Goal: Find specific page/section: Find specific page/section

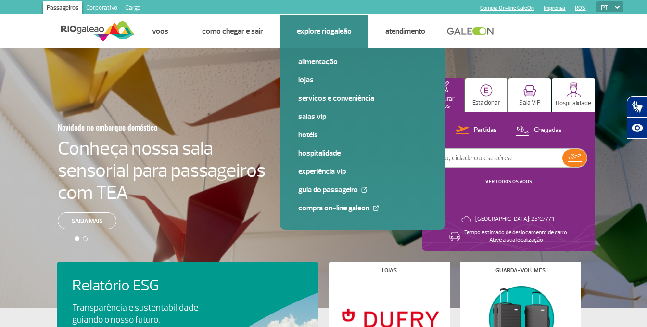
click at [343, 30] on link "Explore RIOgaleão" at bounding box center [324, 31] width 55 height 10
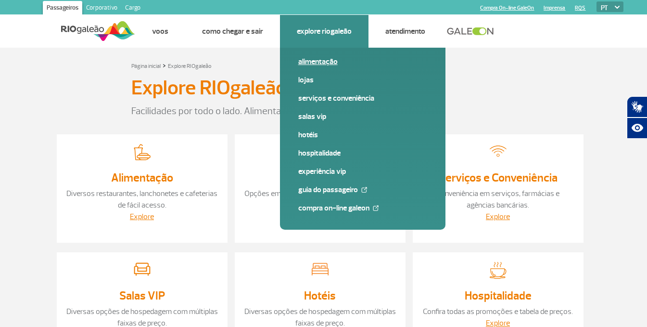
click at [332, 64] on link "Alimentação" at bounding box center [362, 61] width 129 height 11
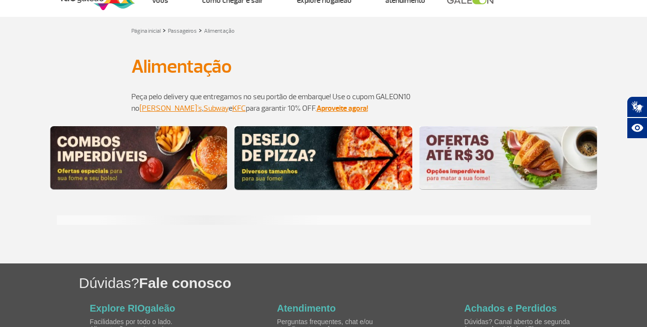
scroll to position [48, 0]
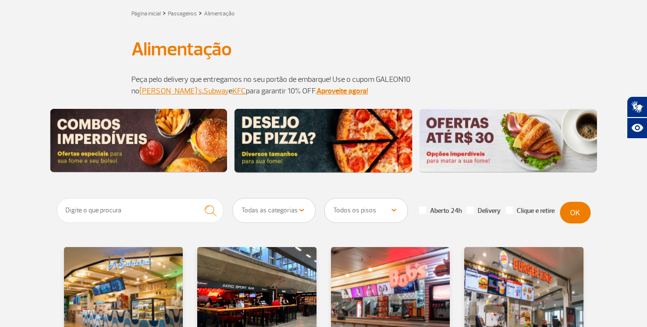
click at [382, 207] on select "Todos os pisos Área Pública (antes do Raio-X) Desembarque Área Pública Desembar…" at bounding box center [366, 210] width 83 height 24
click at [325, 198] on select "Todos os pisos Área Pública (antes do Raio-X) Desembarque Área Pública Desembar…" at bounding box center [366, 210] width 83 height 24
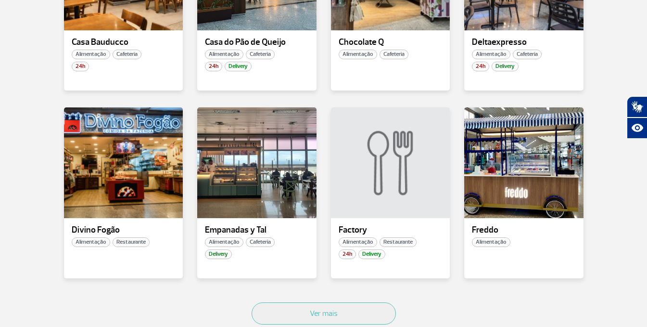
scroll to position [578, 0]
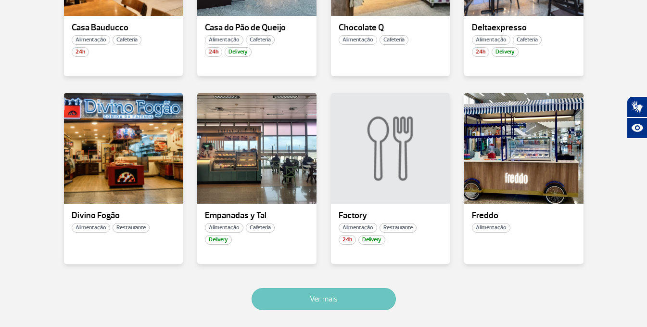
click at [352, 299] on button "Ver mais" at bounding box center [324, 299] width 144 height 22
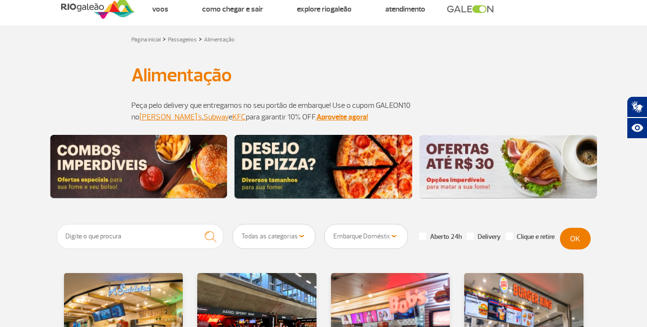
scroll to position [22, 0]
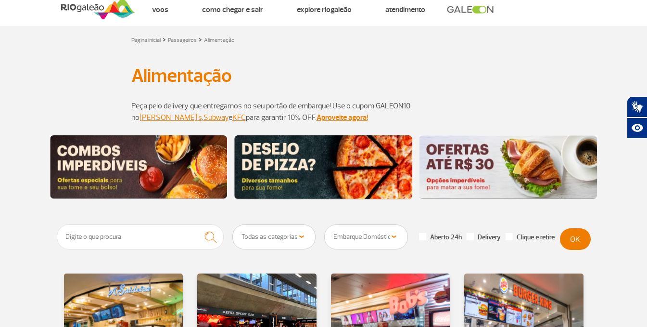
click at [377, 235] on select "Todos os pisos Área Pública (antes do Raio-X) Desembarque Área Pública Desembar…" at bounding box center [366, 237] width 83 height 24
select select "88"
click at [325, 225] on select "Todos os pisos Área Pública (antes do Raio-X) Desembarque Área Pública Desembar…" at bounding box center [366, 237] width 83 height 24
click at [582, 234] on button "OK" at bounding box center [575, 239] width 31 height 22
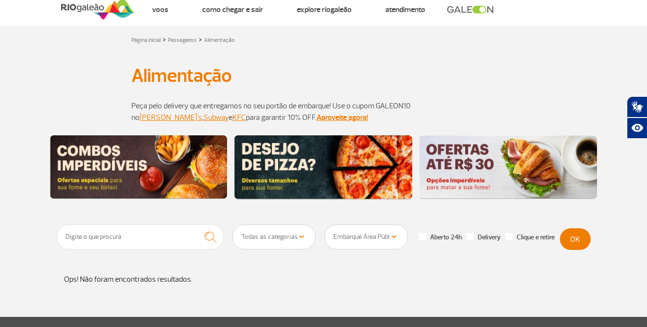
click at [375, 239] on select "Todos os pisos Área Pública (antes do Raio-X) Desembarque Área Pública Desembar…" at bounding box center [366, 237] width 83 height 24
select select
click at [325, 225] on select "Todos os pisos Área Pública (antes do Raio-X) Desembarque Área Pública Desembar…" at bounding box center [366, 237] width 83 height 24
click at [191, 237] on input "text" at bounding box center [141, 236] width 168 height 25
type input "[GEOGRAPHIC_DATA]"
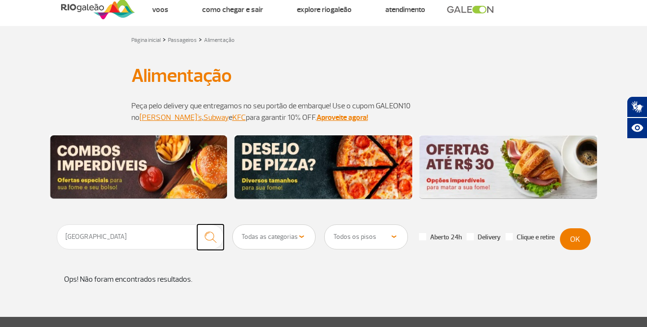
click at [210, 242] on img "submit" at bounding box center [210, 237] width 21 height 20
click at [579, 243] on button "OK" at bounding box center [575, 239] width 31 height 22
click at [269, 243] on select "Todas as categorias Cafeteria Fast Food Restaurante Souvenir Conveniência" at bounding box center [274, 237] width 83 height 24
click at [367, 244] on select "Todos os pisos Área Pública (antes do Raio-X) Desembarque Área Pública Desembar…" at bounding box center [366, 237] width 83 height 24
select select "92"
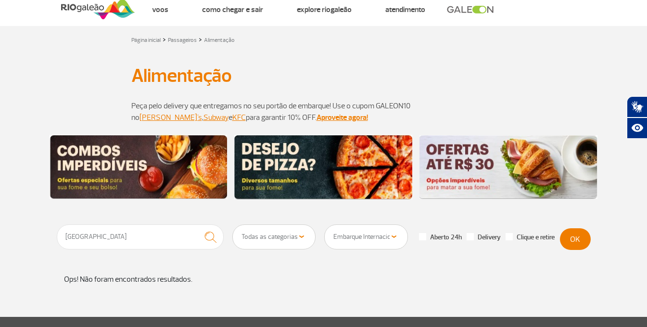
click at [325, 225] on select "Todos os pisos Área Pública (antes do Raio-X) Desembarque Área Pública Desembar…" at bounding box center [366, 237] width 83 height 24
click at [581, 238] on button "OK" at bounding box center [575, 239] width 31 height 22
click at [367, 238] on select "Todos os pisos Área Pública (antes do Raio-X) Desembarque Área Pública Desembar…" at bounding box center [366, 237] width 83 height 24
click at [170, 233] on input "[GEOGRAPHIC_DATA]" at bounding box center [141, 236] width 168 height 25
type input "h"
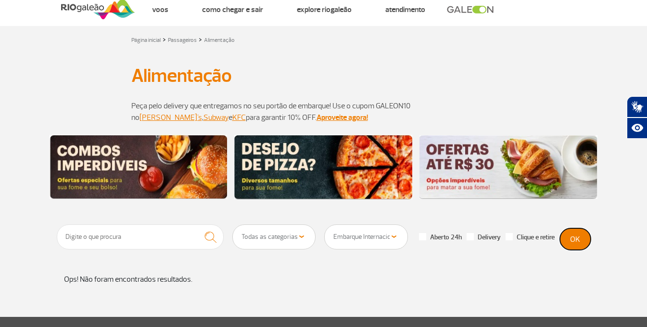
click at [581, 237] on button "OK" at bounding box center [575, 239] width 31 height 22
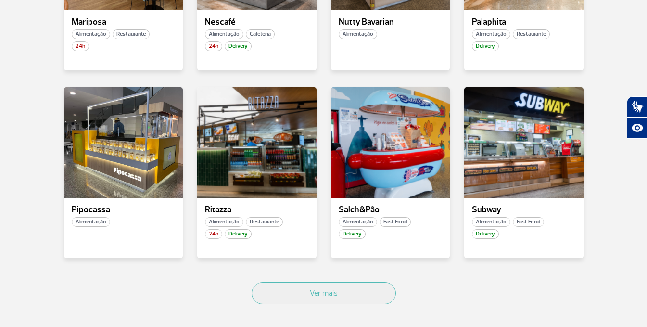
scroll to position [599, 0]
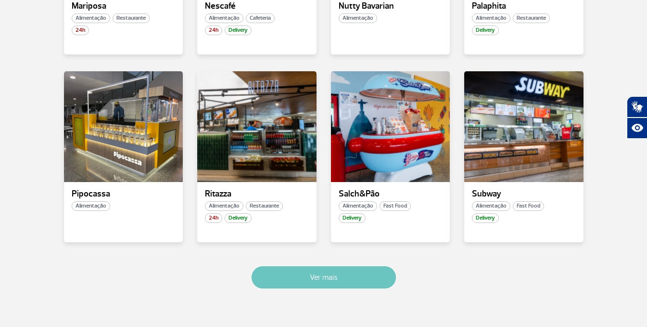
click at [368, 286] on button "Ver mais" at bounding box center [324, 277] width 144 height 22
click at [344, 278] on button "Ver mais" at bounding box center [324, 277] width 144 height 22
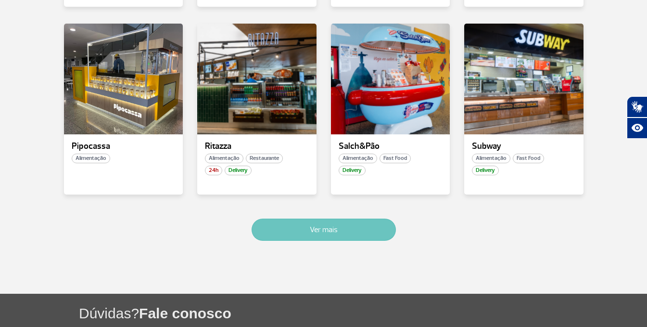
scroll to position [647, 0]
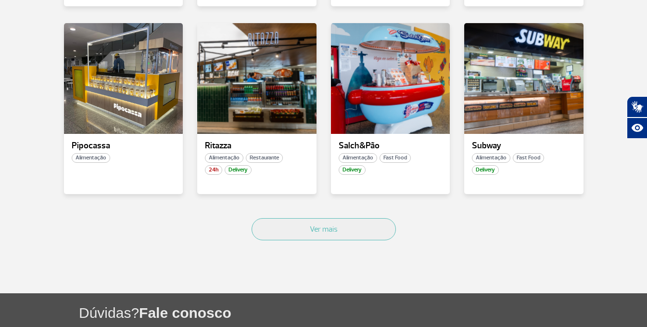
click at [315, 241] on div "Ver mais" at bounding box center [324, 240] width 534 height 58
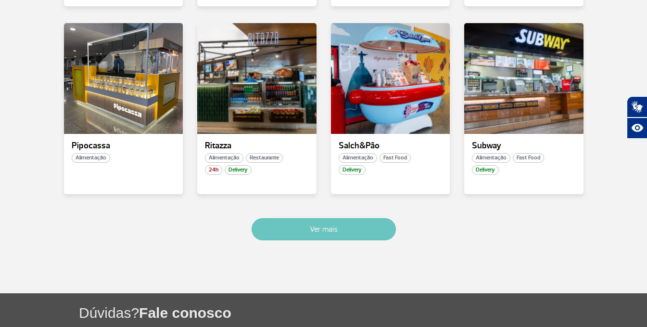
click at [317, 224] on button "Ver mais" at bounding box center [324, 229] width 144 height 22
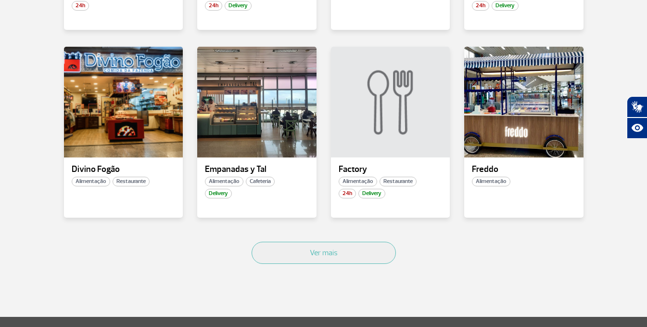
scroll to position [672, 0]
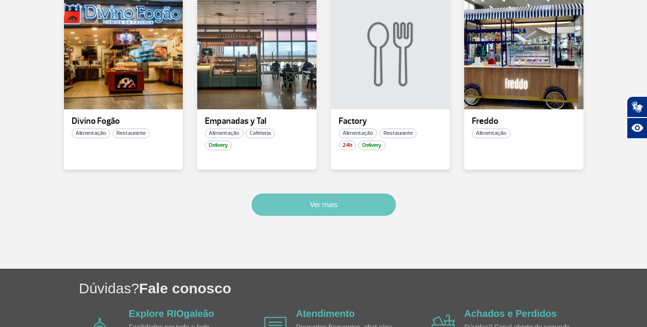
click at [316, 206] on button "Ver mais" at bounding box center [324, 205] width 144 height 22
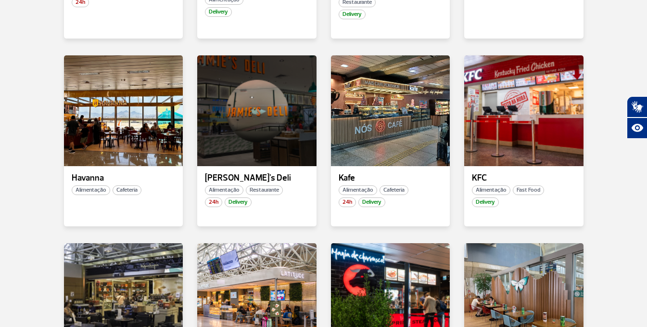
scroll to position [1007, 0]
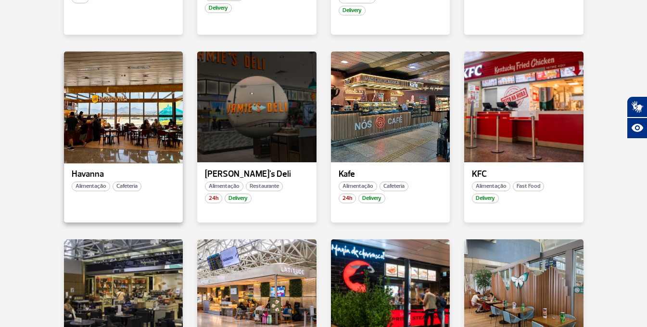
click at [157, 147] on div at bounding box center [123, 106] width 121 height 113
